Goal: Navigation & Orientation: Go to known website

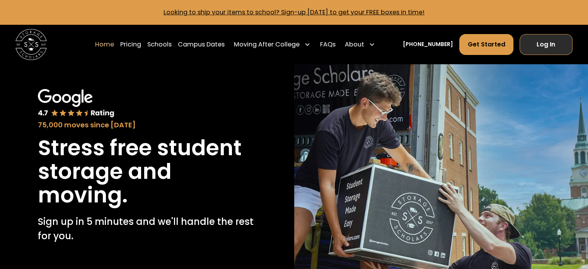
click at [542, 41] on link "Log In" at bounding box center [545, 44] width 53 height 21
click at [518, 48] on div "(336) 815-0100 Get Started Log In" at bounding box center [487, 44] width 169 height 21
click at [531, 46] on link "Log In" at bounding box center [545, 44] width 53 height 21
